Goal: Check status: Check status

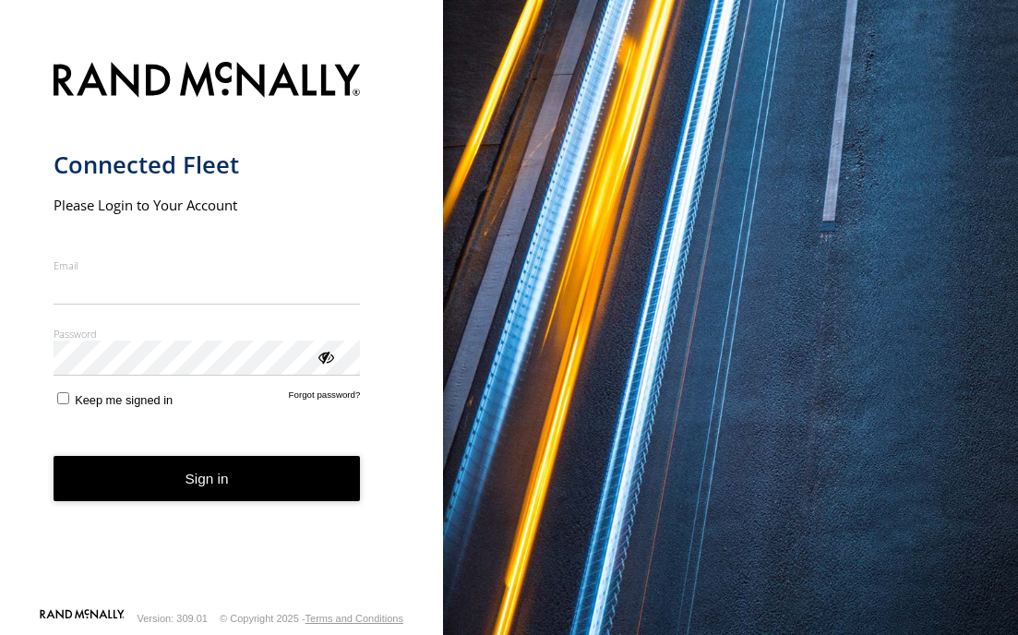
type input "**********"
click at [188, 492] on button "Sign in" at bounding box center [207, 478] width 307 height 45
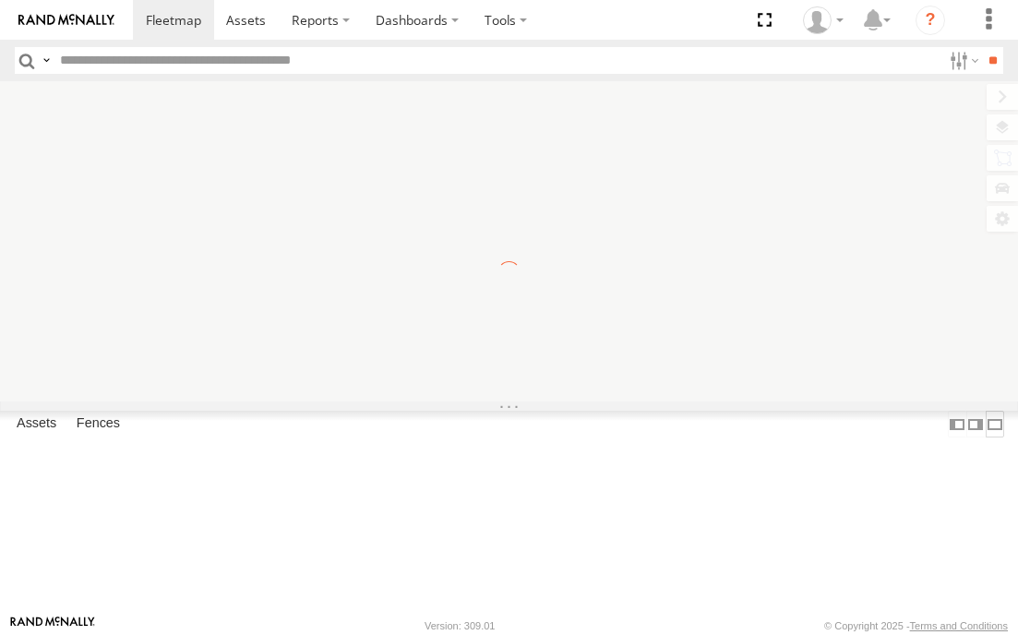
click at [986, 438] on label at bounding box center [995, 424] width 18 height 27
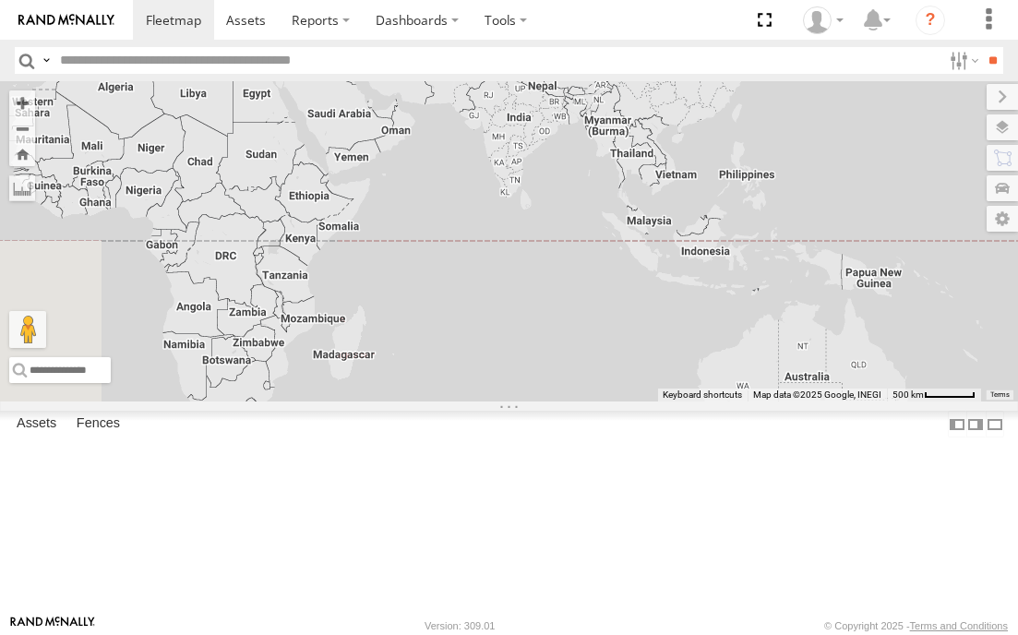
drag, startPoint x: 236, startPoint y: 235, endPoint x: 690, endPoint y: 393, distance: 480.4
click at [683, 395] on div "11" at bounding box center [509, 241] width 1018 height 320
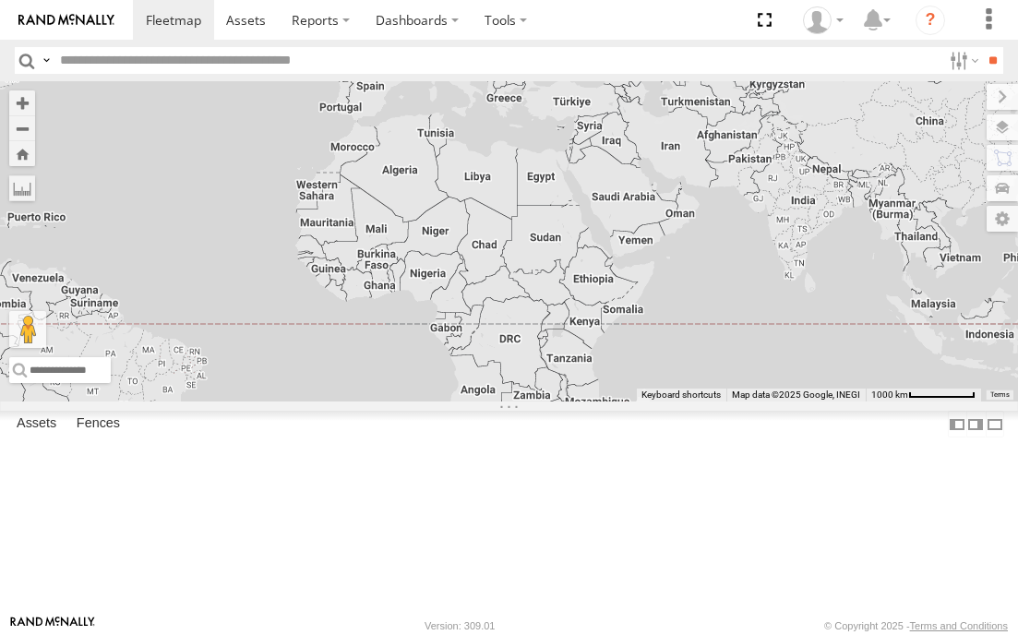
drag, startPoint x: 340, startPoint y: 214, endPoint x: 762, endPoint y: 334, distance: 438.7
click at [762, 334] on div "11" at bounding box center [509, 241] width 1018 height 320
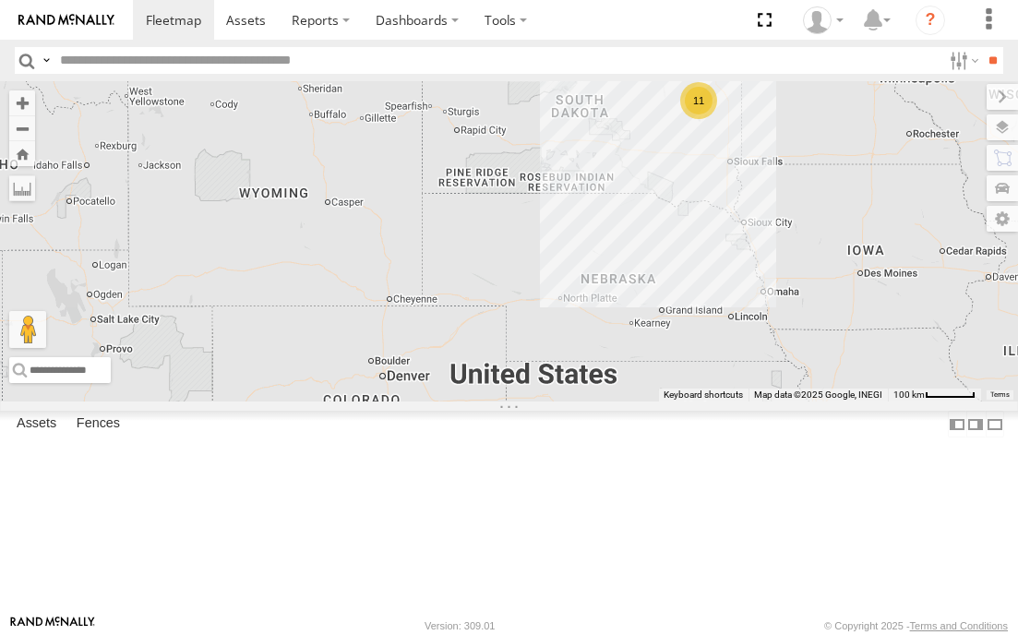
drag, startPoint x: 599, startPoint y: 228, endPoint x: 621, endPoint y: 288, distance: 64.0
click at [621, 288] on div "11" at bounding box center [509, 241] width 1018 height 320
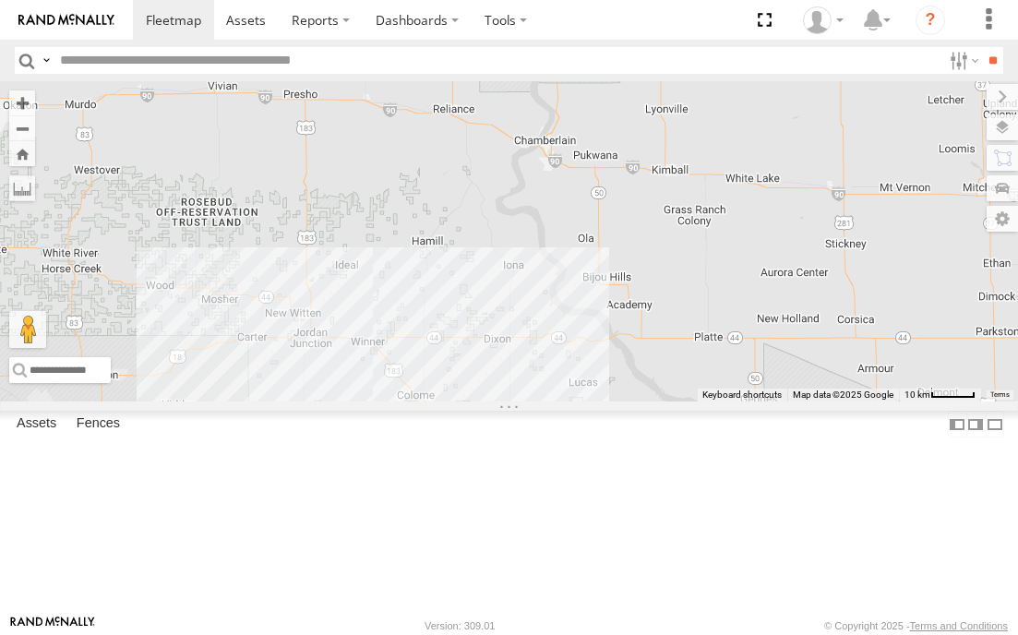
drag, startPoint x: 677, startPoint y: 277, endPoint x: 634, endPoint y: 405, distance: 135.2
click at [634, 402] on div at bounding box center [509, 241] width 1018 height 320
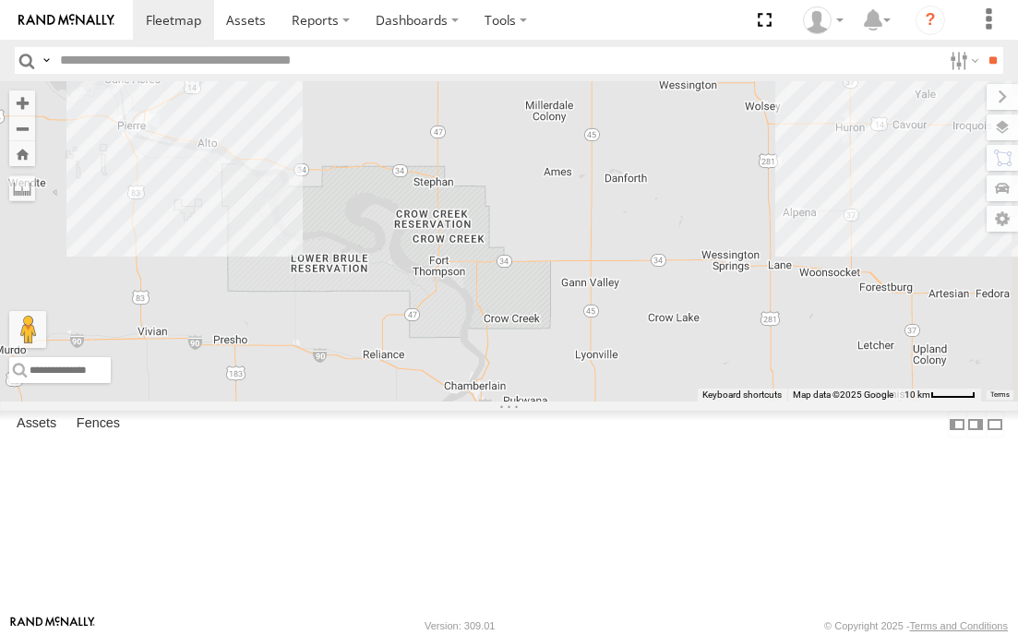
drag, startPoint x: 692, startPoint y: 267, endPoint x: 660, endPoint y: 370, distance: 108.3
click at [661, 368] on div at bounding box center [509, 241] width 1018 height 320
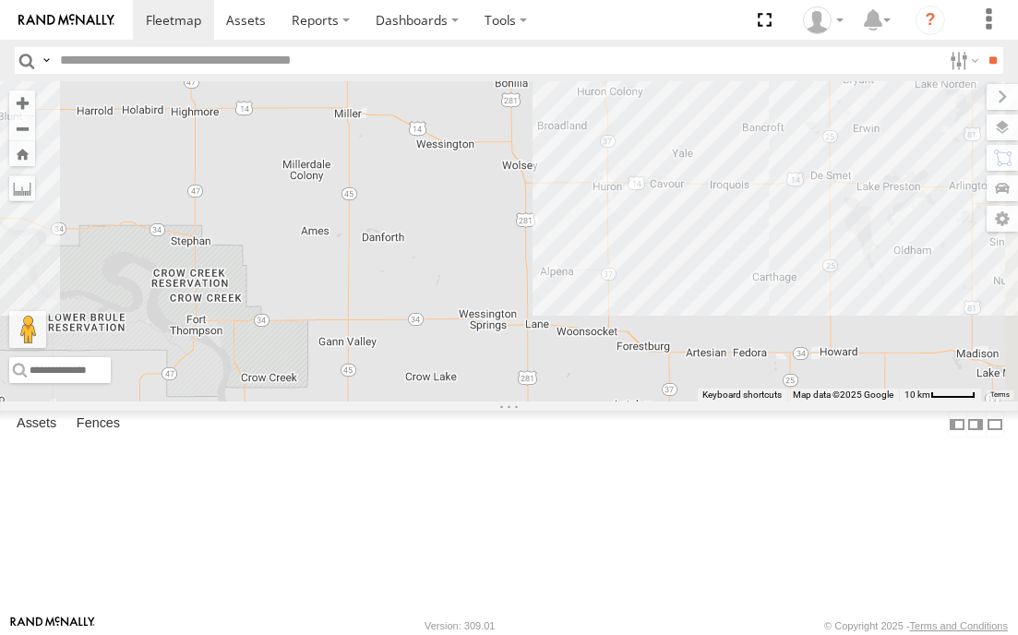
drag, startPoint x: 822, startPoint y: 285, endPoint x: 547, endPoint y: 341, distance: 280.7
click at [548, 341] on div at bounding box center [509, 241] width 1018 height 320
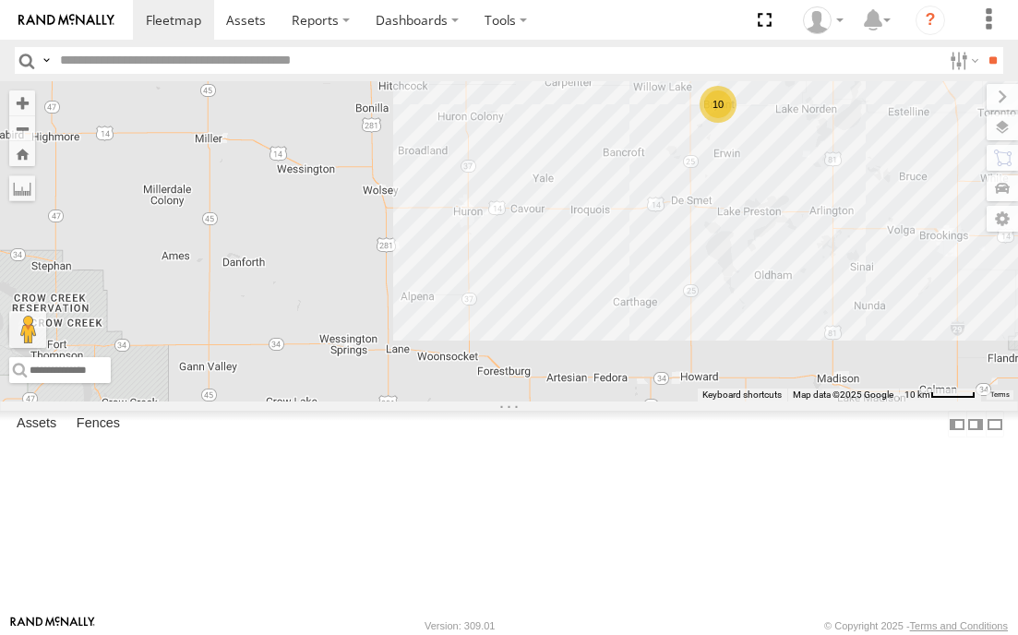
drag, startPoint x: 747, startPoint y: 284, endPoint x: 644, endPoint y: 307, distance: 105.8
click at [644, 307] on div "10 f- 350 #126" at bounding box center [509, 241] width 1018 height 320
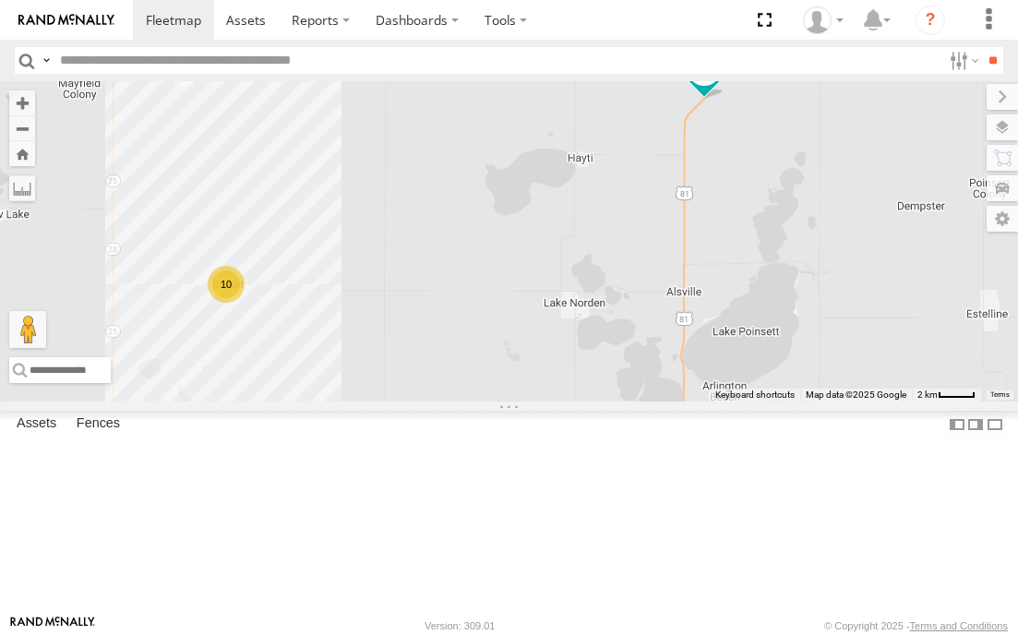
drag, startPoint x: 776, startPoint y: 201, endPoint x: 777, endPoint y: 355, distance: 154.2
click at [777, 355] on div "f- 350 #126 10" at bounding box center [509, 241] width 1018 height 320
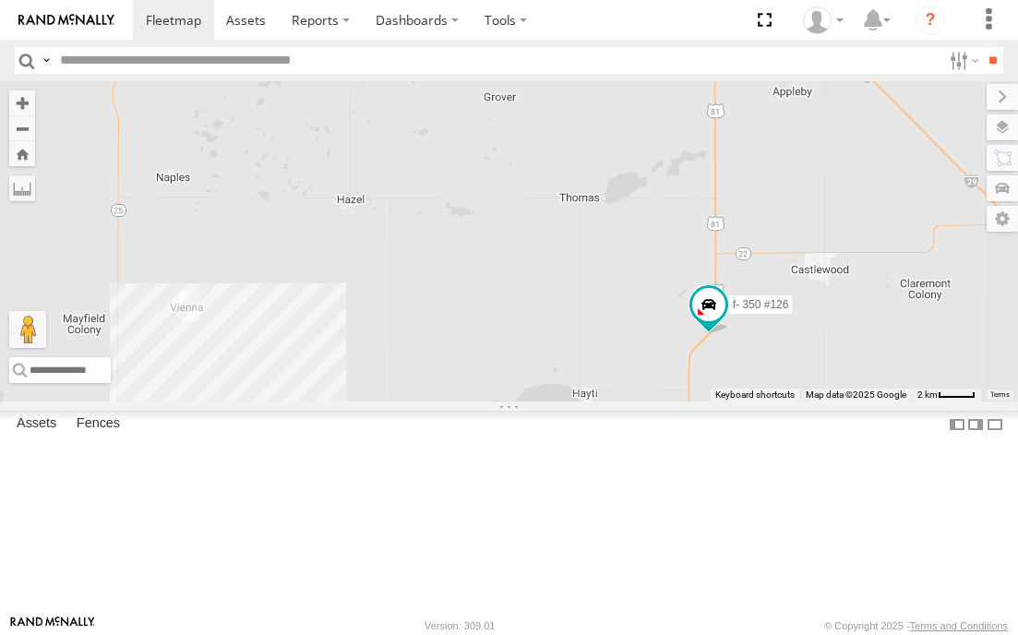
drag, startPoint x: 819, startPoint y: 227, endPoint x: 820, endPoint y: 412, distance: 184.7
click at [820, 402] on div "f- 350 #126 10" at bounding box center [509, 241] width 1018 height 320
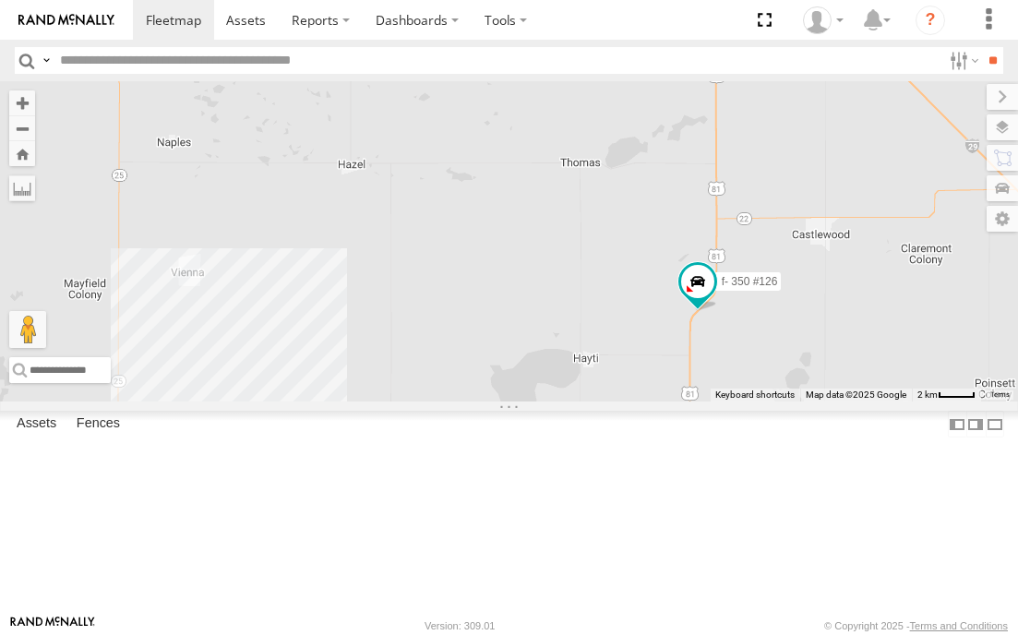
drag, startPoint x: 812, startPoint y: 375, endPoint x: 826, endPoint y: 224, distance: 151.2
click at [821, 237] on div "f- 350 #126 10" at bounding box center [509, 241] width 1018 height 320
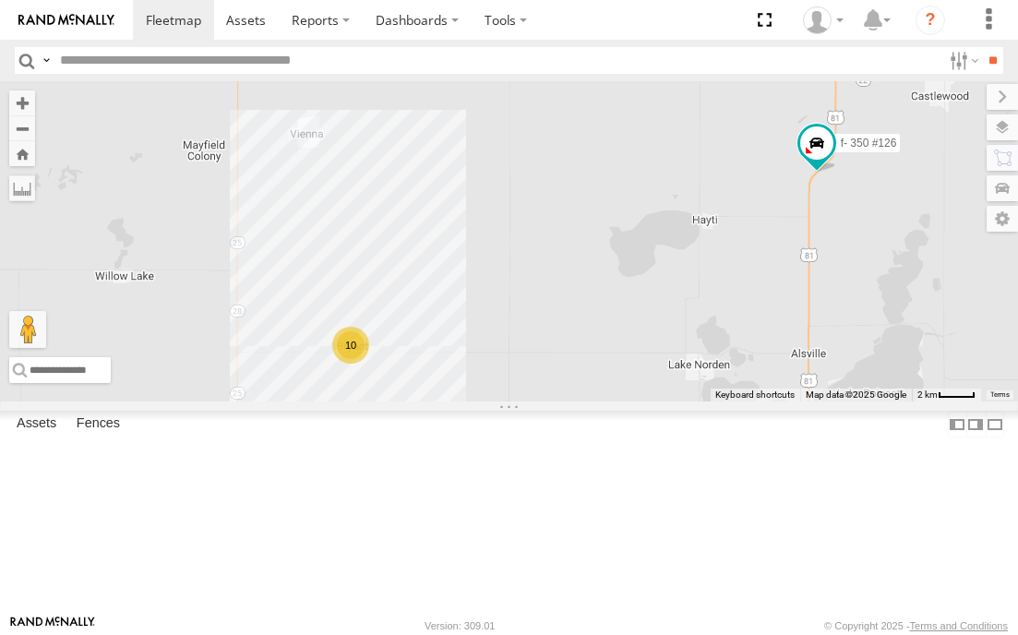
drag, startPoint x: 607, startPoint y: 443, endPoint x: 851, endPoint y: 238, distance: 319.2
click at [849, 241] on div "f- 350 #126 10" at bounding box center [509, 241] width 1018 height 320
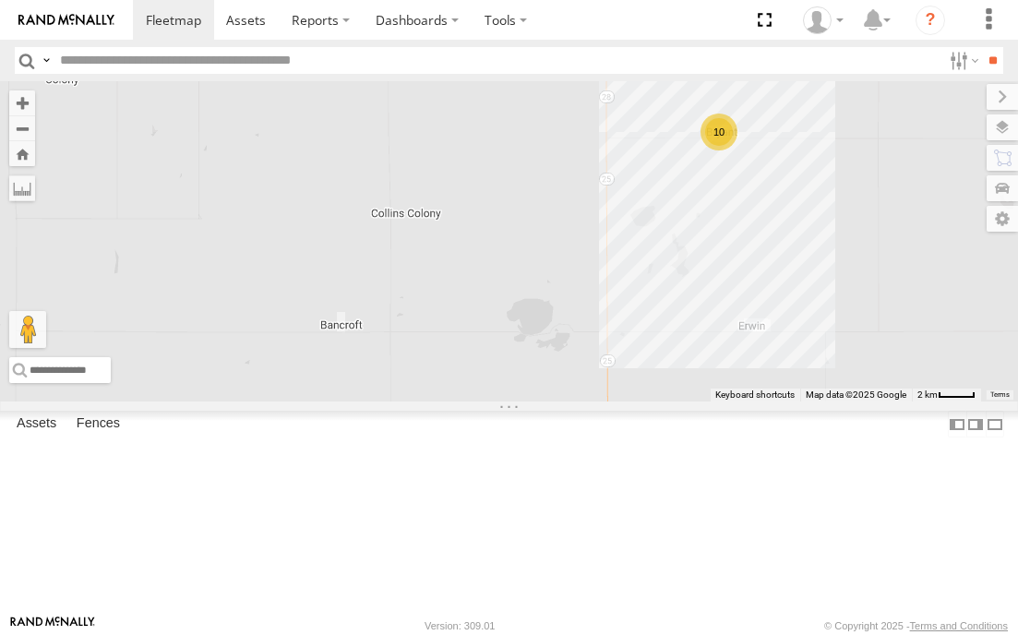
drag, startPoint x: 737, startPoint y: 284, endPoint x: 754, endPoint y: 283, distance: 17.6
click at [754, 283] on div "f- 350 #126 10" at bounding box center [509, 241] width 1018 height 320
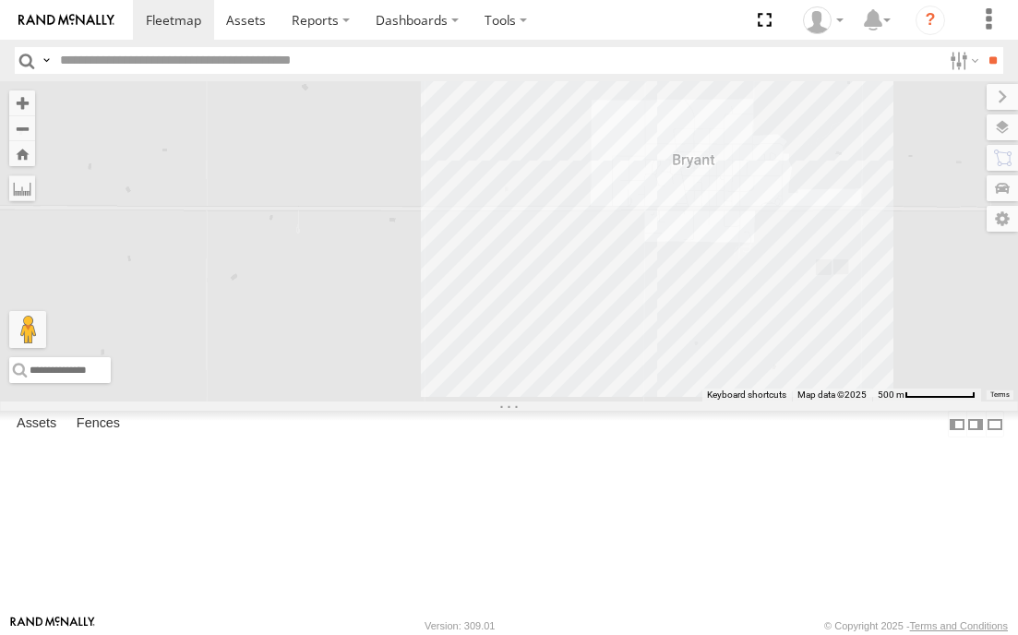
drag, startPoint x: 722, startPoint y: 235, endPoint x: 743, endPoint y: 429, distance: 195.1
click at [743, 402] on div "f- 350 #126" at bounding box center [509, 241] width 1018 height 320
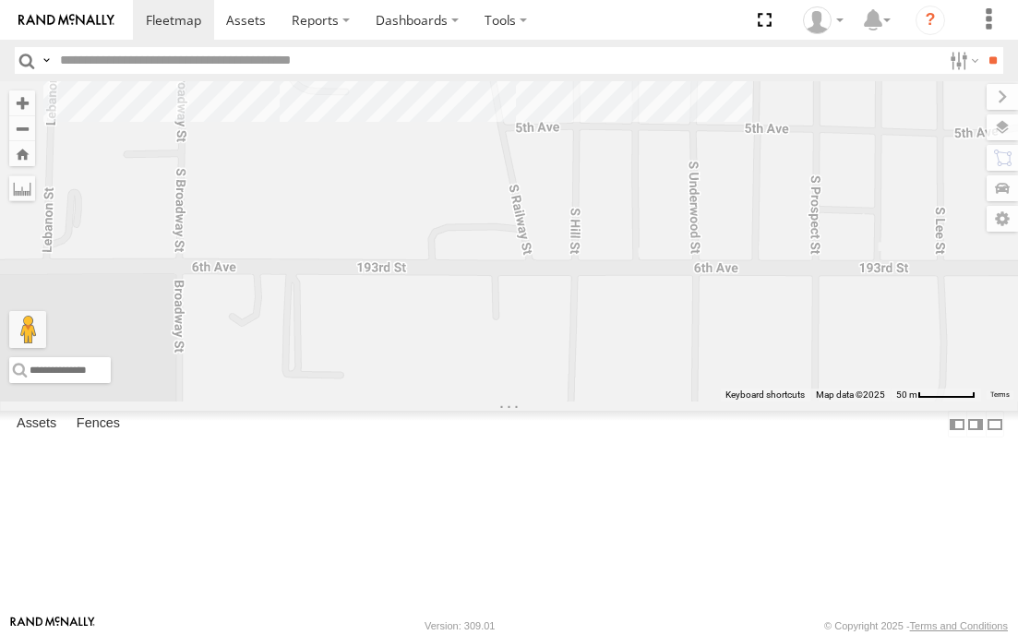
drag, startPoint x: 634, startPoint y: 200, endPoint x: 748, endPoint y: 458, distance: 281.5
click at [746, 402] on div "f- 350 #126" at bounding box center [509, 241] width 1018 height 320
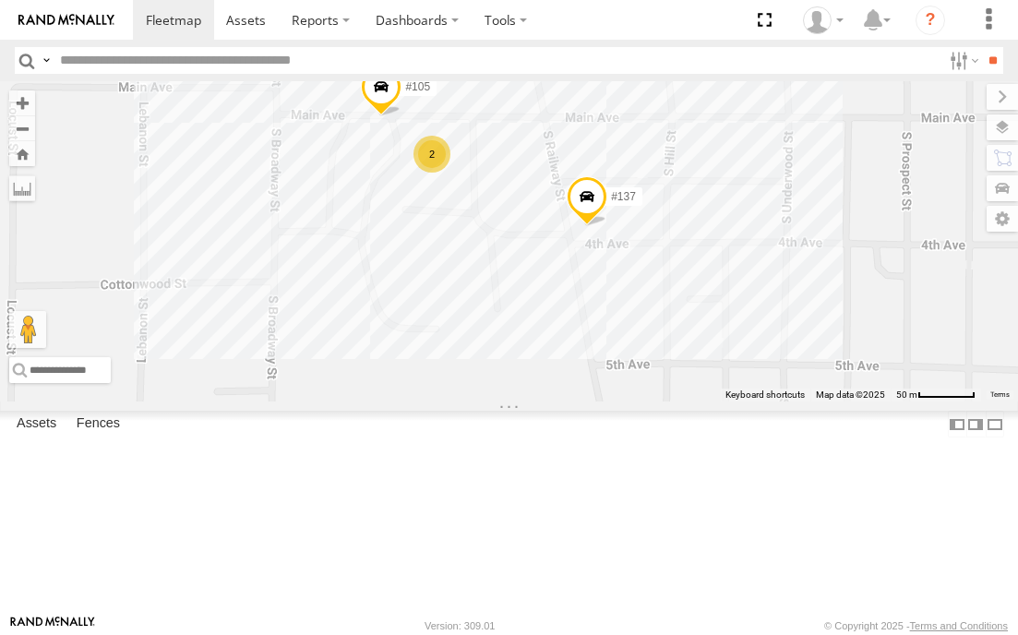
drag, startPoint x: 757, startPoint y: 447, endPoint x: 791, endPoint y: 529, distance: 89.0
click at [791, 402] on div "f- 350 #126 2 #105 #137" at bounding box center [509, 241] width 1018 height 320
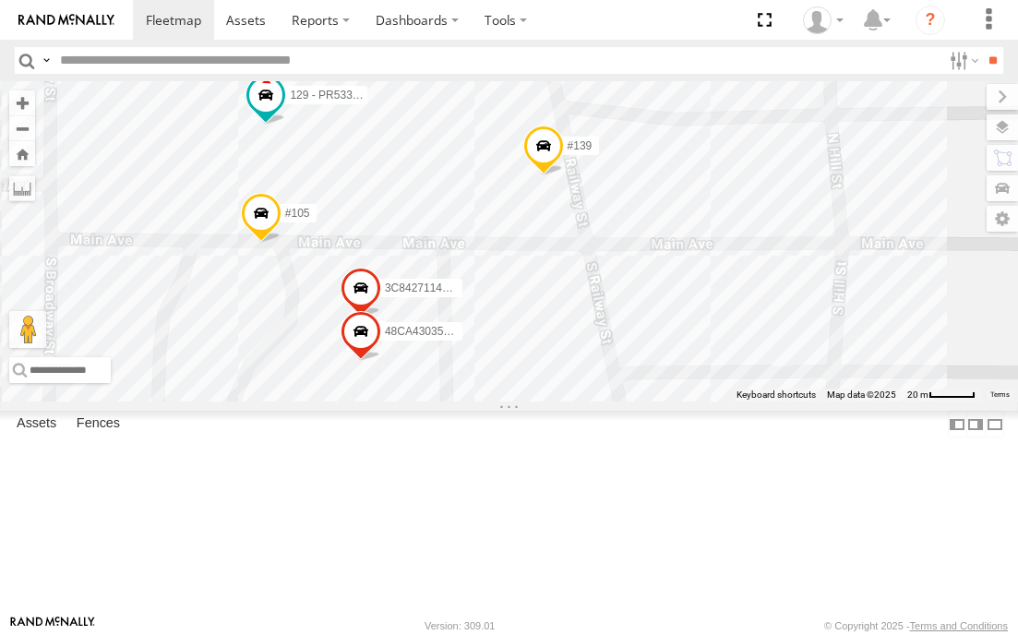
drag, startPoint x: 670, startPoint y: 325, endPoint x: 923, endPoint y: 377, distance: 258.2
click at [922, 377] on div "f- 350 #126 #105 #137 #139 BOX TRUCK#118 129 - PR53366 3C8427114374 2 48CA43035…" at bounding box center [509, 241] width 1018 height 320
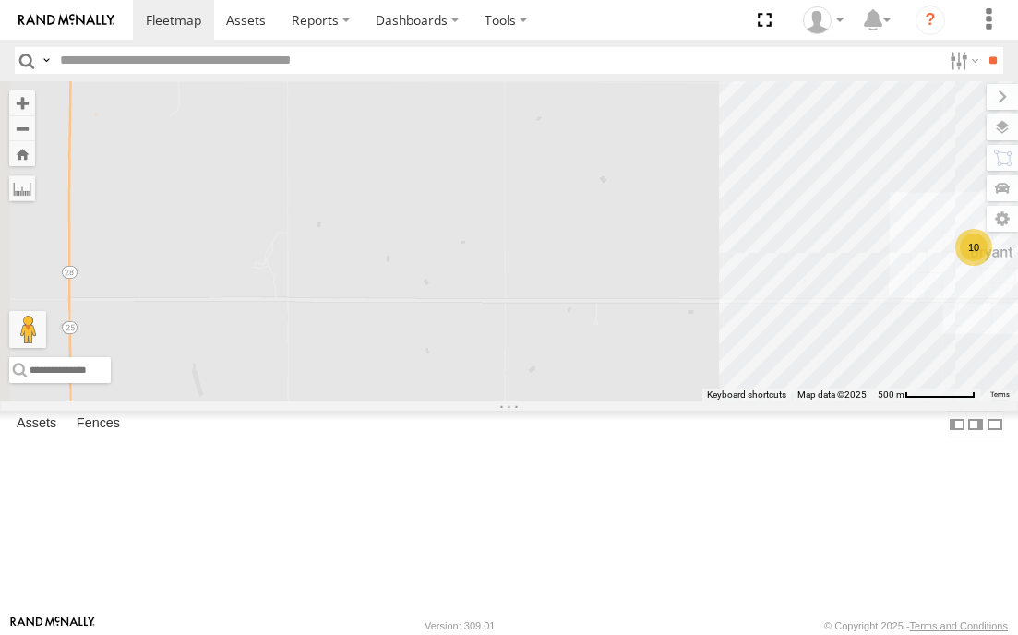
drag, startPoint x: 693, startPoint y: 417, endPoint x: 803, endPoint y: 381, distance: 115.6
click at [801, 383] on div "f- 350 #126 10" at bounding box center [509, 241] width 1018 height 320
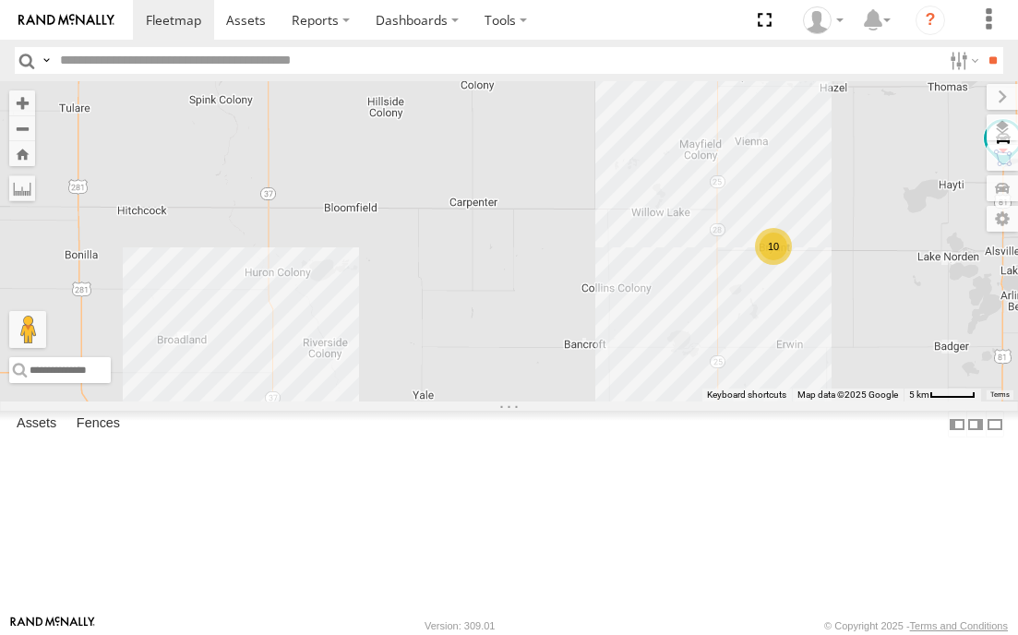
drag, startPoint x: 701, startPoint y: 503, endPoint x: 718, endPoint y: 319, distance: 184.6
click at [717, 325] on div "f- 350 #126 10" at bounding box center [509, 241] width 1018 height 320
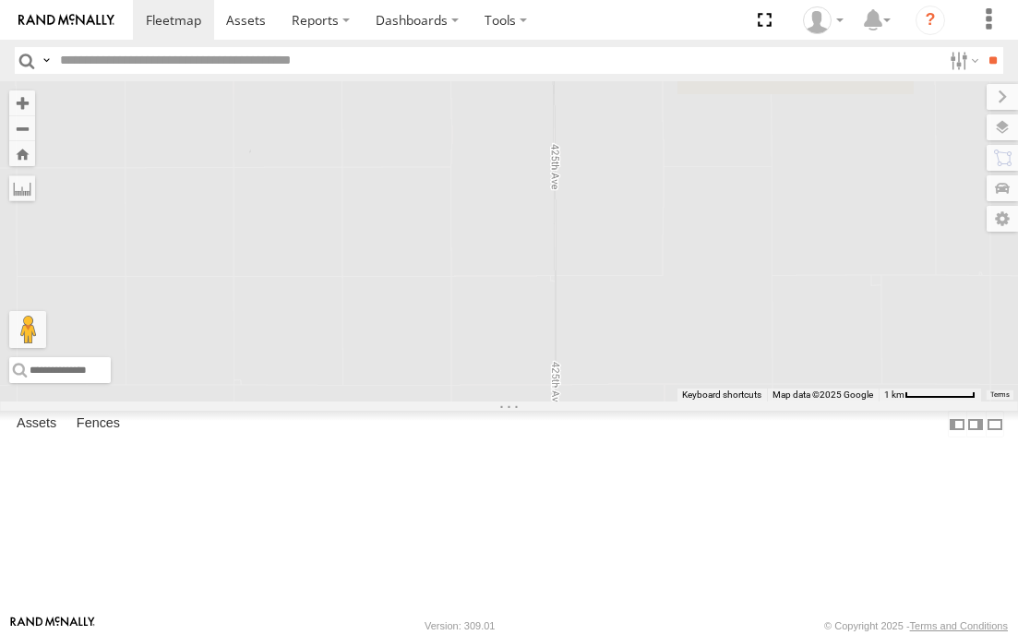
drag, startPoint x: 668, startPoint y: 335, endPoint x: 674, endPoint y: 502, distance: 167.2
click at [674, 402] on div "f- 350 #126" at bounding box center [509, 241] width 1018 height 320
drag, startPoint x: 717, startPoint y: 374, endPoint x: 717, endPoint y: 490, distance: 116.3
click at [717, 402] on div "f- 350 #126" at bounding box center [509, 241] width 1018 height 320
drag, startPoint x: 746, startPoint y: 392, endPoint x: 746, endPoint y: 500, distance: 107.1
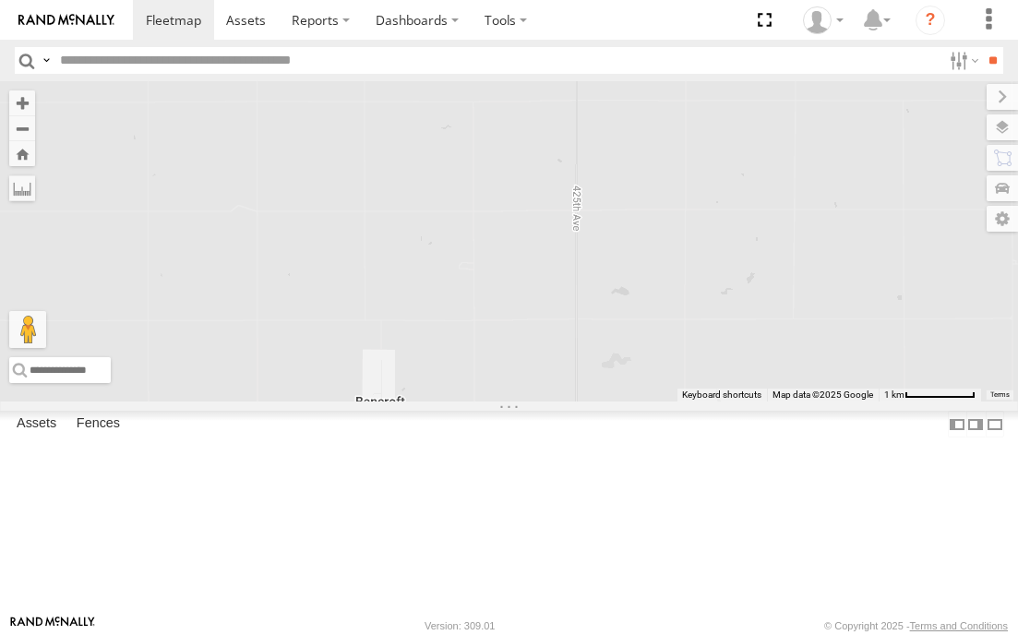
click at [746, 402] on div "f- 350 #126" at bounding box center [509, 241] width 1018 height 320
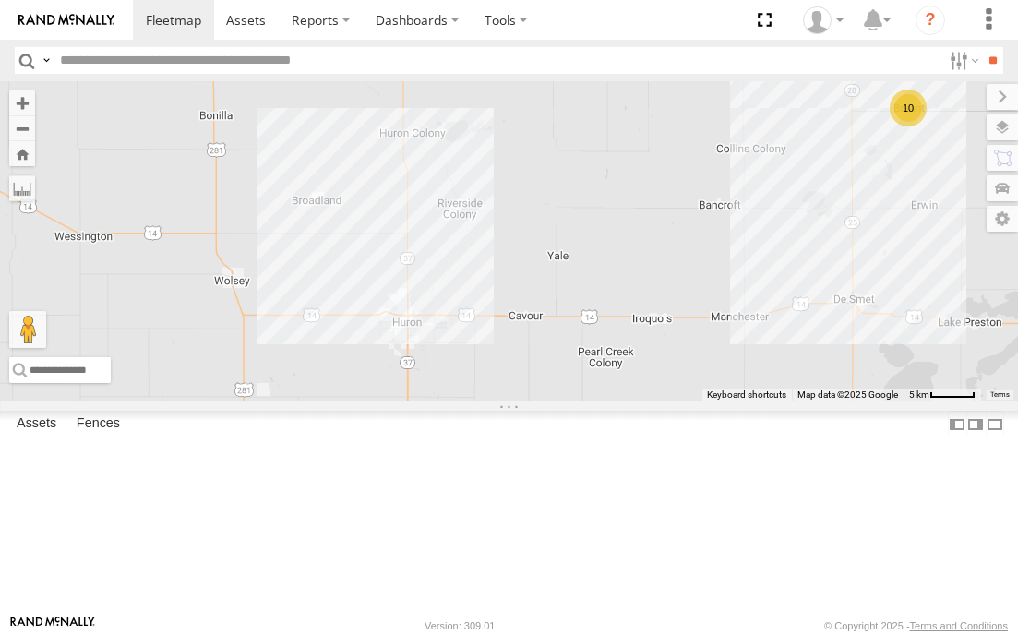
drag, startPoint x: 593, startPoint y: 435, endPoint x: 645, endPoint y: 374, distance: 80.5
click at [645, 374] on div "f- 350 #126 10" at bounding box center [509, 241] width 1018 height 320
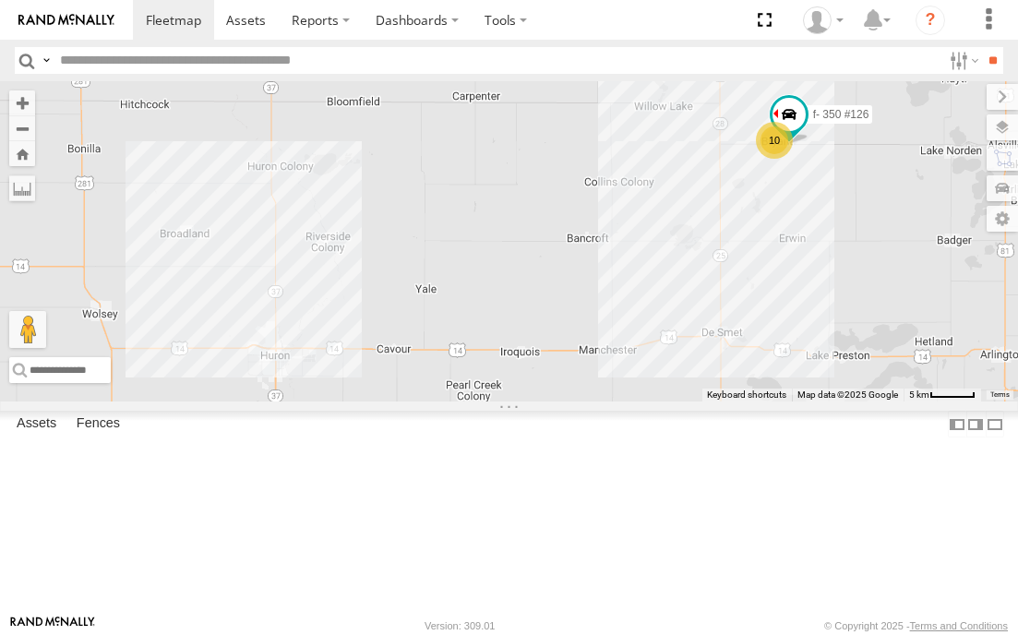
drag, startPoint x: 620, startPoint y: 319, endPoint x: 491, endPoint y: 352, distance: 133.5
click at [491, 352] on div "f- 350 #126 10" at bounding box center [509, 241] width 1018 height 320
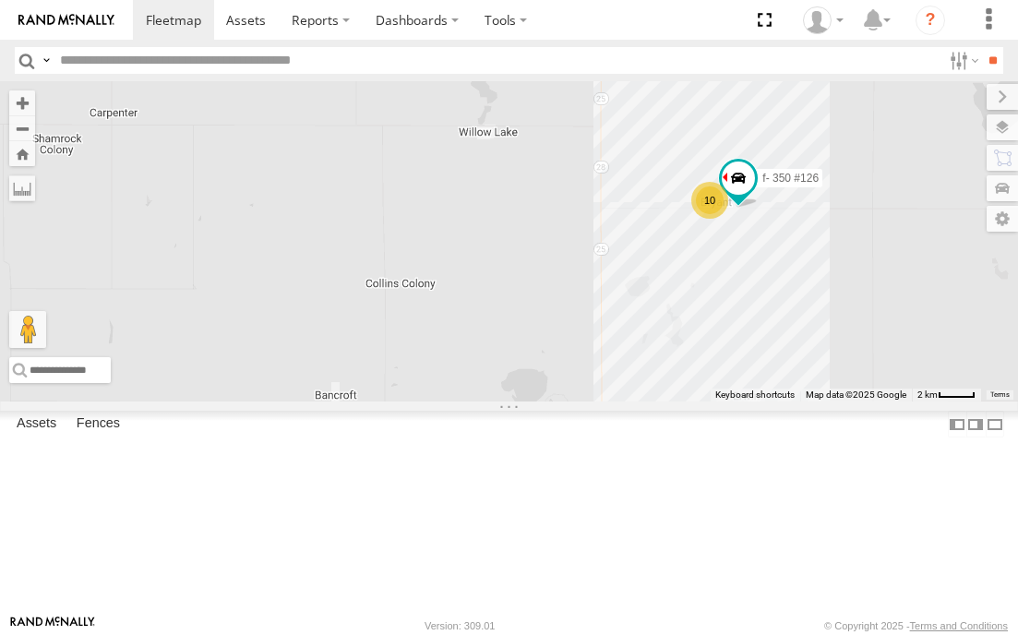
drag, startPoint x: 799, startPoint y: 232, endPoint x: 610, endPoint y: 360, distance: 227.9
click at [610, 360] on div "f- 350 #126 10" at bounding box center [509, 241] width 1018 height 320
